Goal: Task Accomplishment & Management: Manage account settings

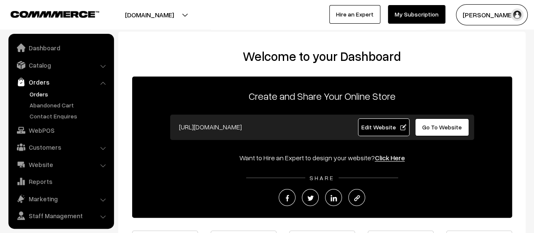
click at [35, 94] on link "Orders" at bounding box center [69, 94] width 84 height 9
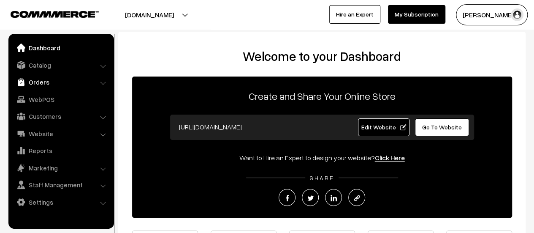
click at [36, 78] on link "Orders" at bounding box center [61, 81] width 101 height 15
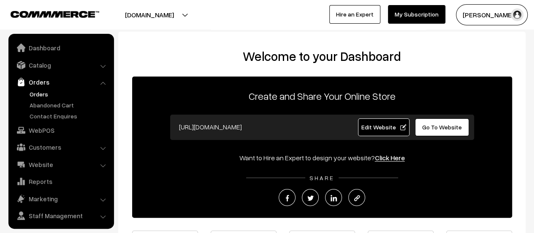
click at [35, 94] on link "Orders" at bounding box center [69, 94] width 84 height 9
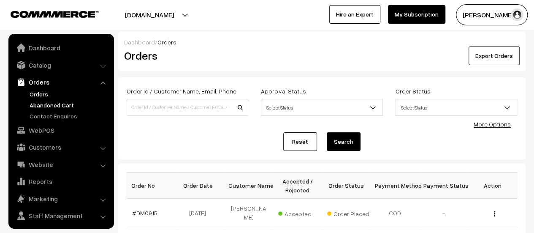
scroll to position [19, 0]
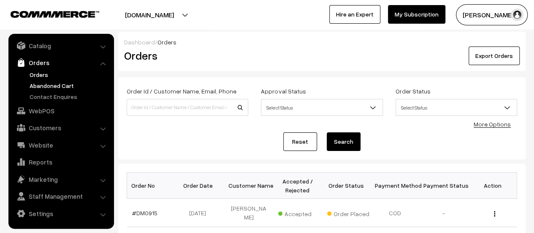
click at [43, 85] on link "Abandoned Cart" at bounding box center [69, 85] width 84 height 9
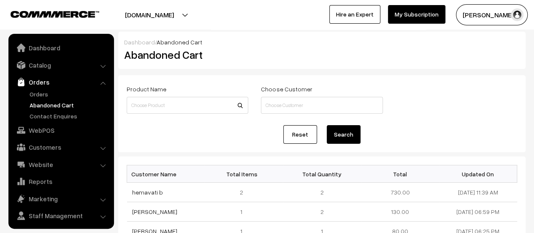
scroll to position [19, 0]
